Goal: Information Seeking & Learning: Learn about a topic

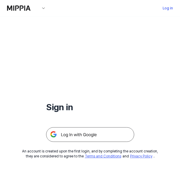
click at [114, 133] on img at bounding box center [90, 134] width 88 height 15
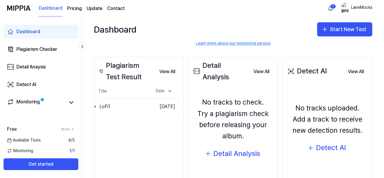
scroll to position [56, 0]
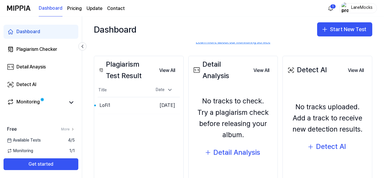
click at [133, 75] on div "Plagiarism Test Result" at bounding box center [126, 70] width 57 height 23
click at [100, 109] on div "LoFi1" at bounding box center [104, 105] width 11 height 7
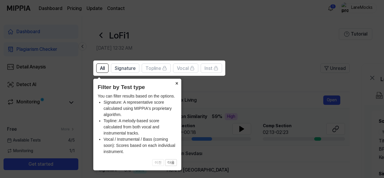
click at [176, 86] on button "×" at bounding box center [176, 83] width 9 height 8
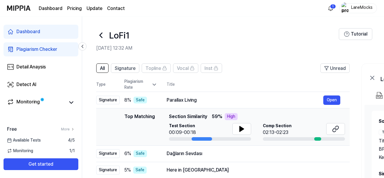
scroll to position [40, 0]
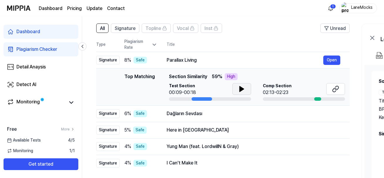
click at [247, 91] on button at bounding box center [241, 89] width 19 height 12
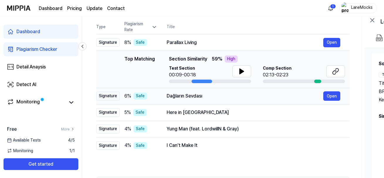
scroll to position [60, 0]
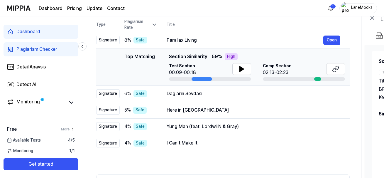
drag, startPoint x: 228, startPoint y: 78, endPoint x: 239, endPoint y: 76, distance: 11.0
click at [239, 76] on div "Test Section 00:09-00:18" at bounding box center [210, 72] width 82 height 18
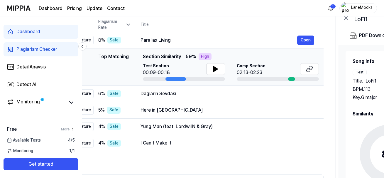
scroll to position [0, 0]
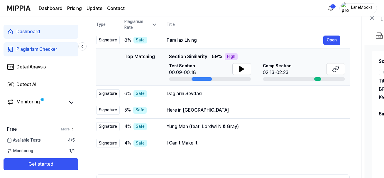
drag, startPoint x: 235, startPoint y: 78, endPoint x: 256, endPoint y: 78, distance: 20.8
click at [256, 78] on div "Test Section 00:09-00:18 Comp Section 02:13-02:23" at bounding box center [257, 72] width 176 height 18
click at [237, 64] on button at bounding box center [241, 69] width 19 height 12
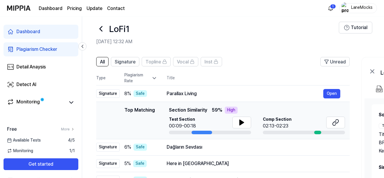
scroll to position [10, 0]
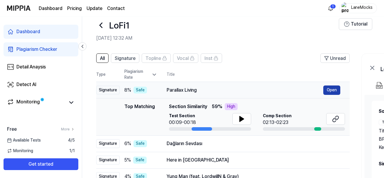
click at [334, 93] on button "Open" at bounding box center [331, 89] width 17 height 9
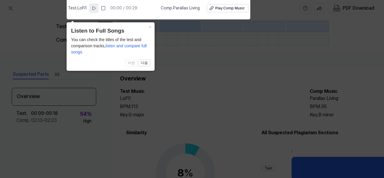
click at [94, 6] on icon at bounding box center [93, 8] width 5 height 5
click at [149, 27] on button "×" at bounding box center [149, 26] width 9 height 8
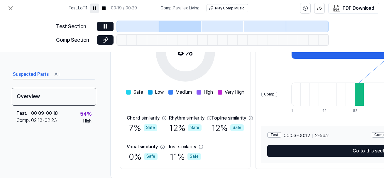
scroll to position [133, 0]
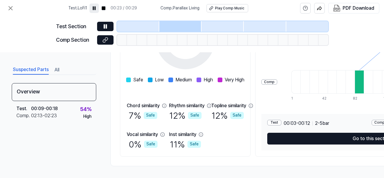
drag, startPoint x: 205, startPoint y: 64, endPoint x: 197, endPoint y: 69, distance: 9.3
click at [356, 50] on div "Test Section Comp Section" at bounding box center [192, 34] width 384 height 36
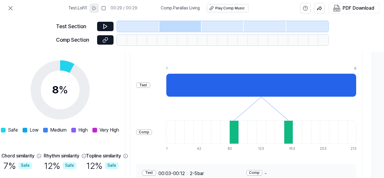
scroll to position [89, 125]
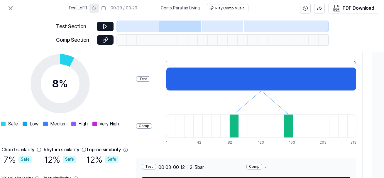
click at [286, 124] on div at bounding box center [288, 125] width 9 height 23
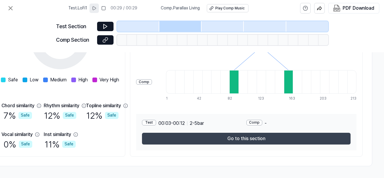
click at [257, 138] on button "Go to this section" at bounding box center [246, 138] width 208 height 12
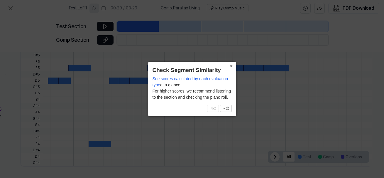
click at [231, 65] on button "×" at bounding box center [230, 66] width 9 height 8
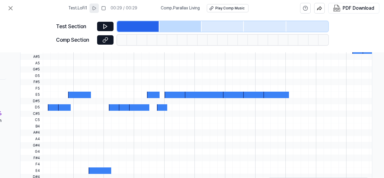
scroll to position [167, 90]
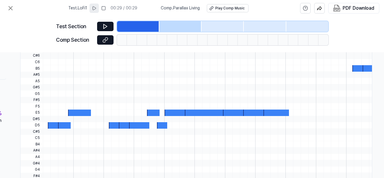
click at [96, 8] on icon at bounding box center [94, 8] width 5 height 5
click at [64, 121] on div at bounding box center [285, 119] width 484 height 6
click at [58, 128] on div at bounding box center [285, 131] width 484 height 6
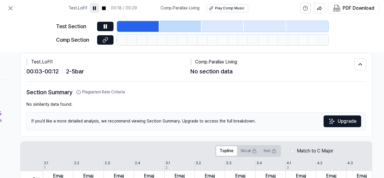
scroll to position [0, 90]
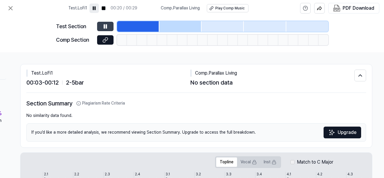
click at [103, 25] on icon at bounding box center [105, 26] width 6 height 6
click at [192, 28] on div at bounding box center [180, 26] width 42 height 11
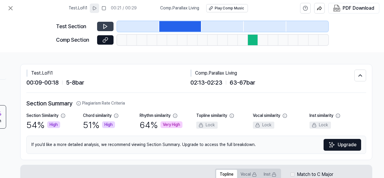
click at [99, 25] on button at bounding box center [105, 26] width 16 height 9
click at [230, 28] on div at bounding box center [222, 26] width 42 height 11
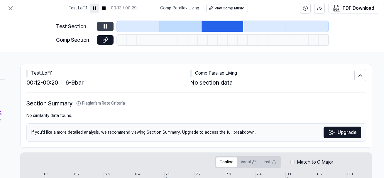
click at [101, 24] on button at bounding box center [105, 26] width 16 height 9
click at [13, 7] on icon at bounding box center [10, 8] width 7 height 7
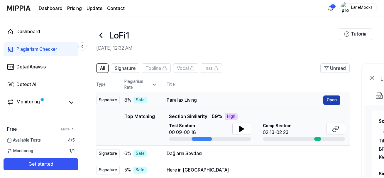
click at [332, 103] on button "Open" at bounding box center [331, 99] width 17 height 9
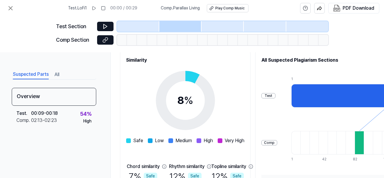
scroll to position [66, 0]
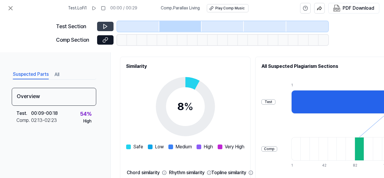
drag, startPoint x: 96, startPoint y: 28, endPoint x: 98, endPoint y: 25, distance: 3.8
click at [105, 9] on rect at bounding box center [103, 8] width 4 height 4
click at [94, 8] on icon at bounding box center [93, 8] width 5 height 5
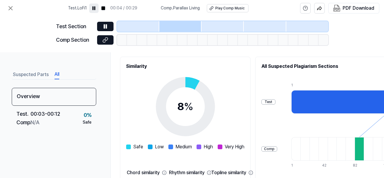
click at [57, 72] on button "All" at bounding box center [56, 74] width 5 height 9
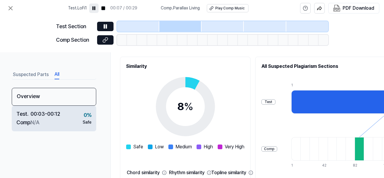
click at [77, 115] on div "Test . 00:03 - 00:12 Comp . N/A 0 % Safe" at bounding box center [54, 118] width 84 height 26
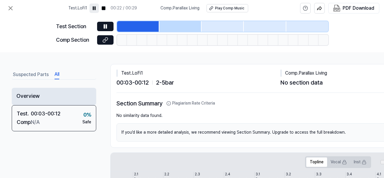
scroll to position [0, 0]
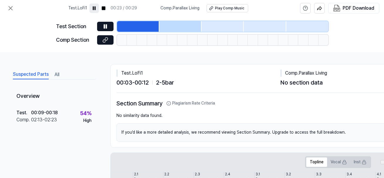
click at [43, 72] on button "Suspected Parts" at bounding box center [31, 74] width 36 height 9
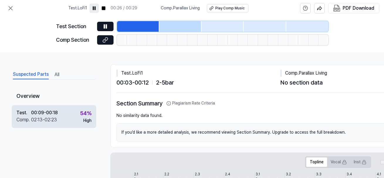
click at [88, 113] on div "54 %" at bounding box center [85, 113] width 11 height 8
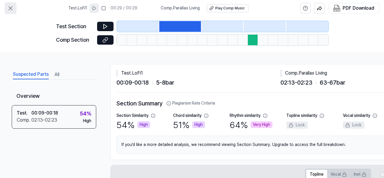
click at [13, 5] on icon at bounding box center [10, 8] width 7 height 7
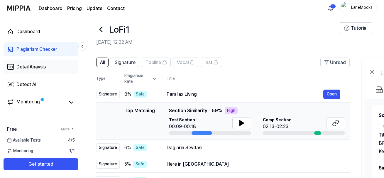
scroll to position [10, 0]
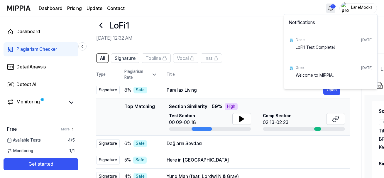
click at [334, 5] on html "Dashboard Pricing Update Contact 1 LaneMocks Dashboard Plagiarism Checker Detai…" at bounding box center [192, 79] width 384 height 178
click at [246, 5] on html "Dashboard Pricing Update Contact LaneMocks Dashboard Plagiarism Checker Detail …" at bounding box center [192, 79] width 384 height 178
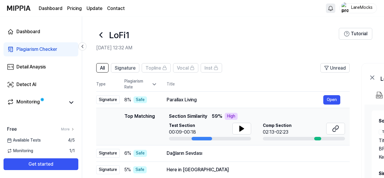
scroll to position [0, 0]
click at [31, 142] on span "Available Tests" at bounding box center [24, 140] width 34 height 6
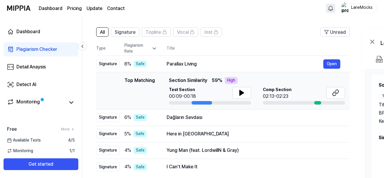
scroll to position [60, 0]
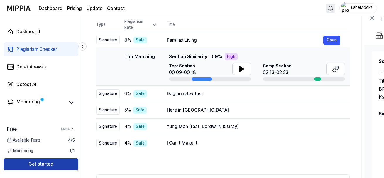
click at [53, 163] on button "Get started" at bounding box center [41, 164] width 75 height 12
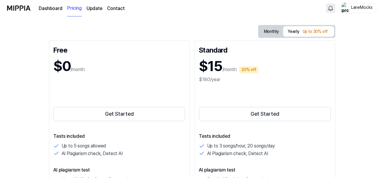
scroll to position [60, 0]
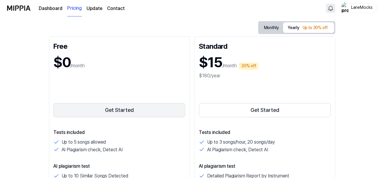
click at [126, 106] on button "Get Started" at bounding box center [119, 110] width 132 height 14
